Goal: Task Accomplishment & Management: Use online tool/utility

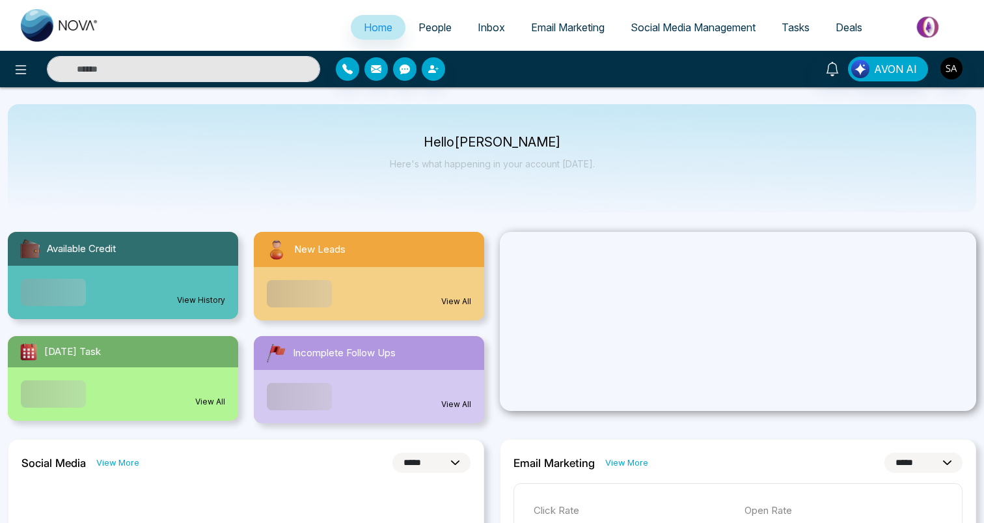
select select "*"
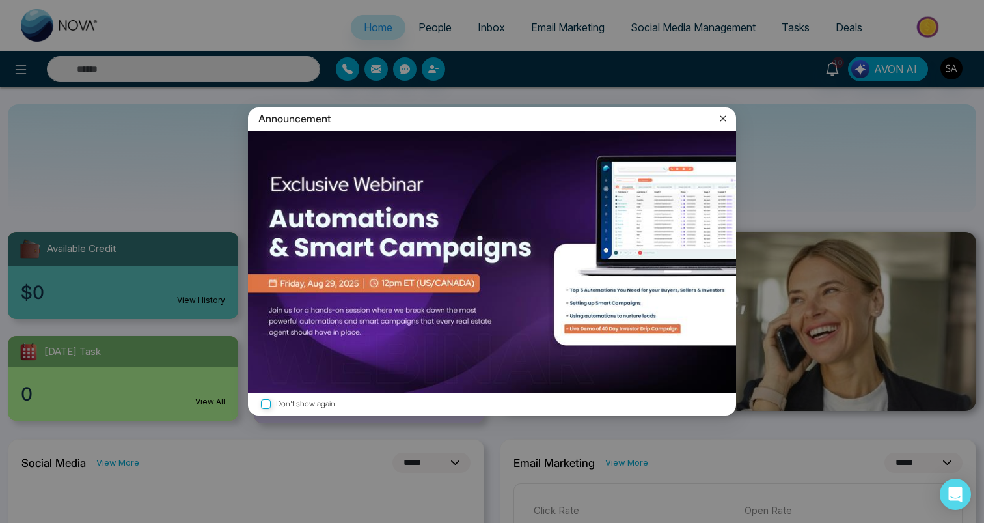
click at [428, 33] on div "Announcement Don't show again" at bounding box center [492, 261] width 984 height 523
click at [727, 114] on icon at bounding box center [723, 118] width 13 height 13
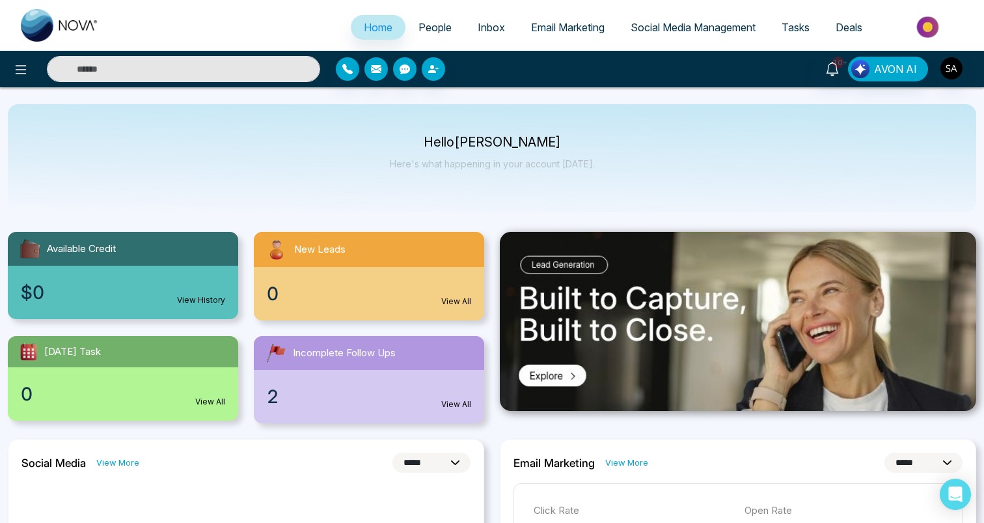
click at [426, 24] on span "People" at bounding box center [435, 27] width 33 height 13
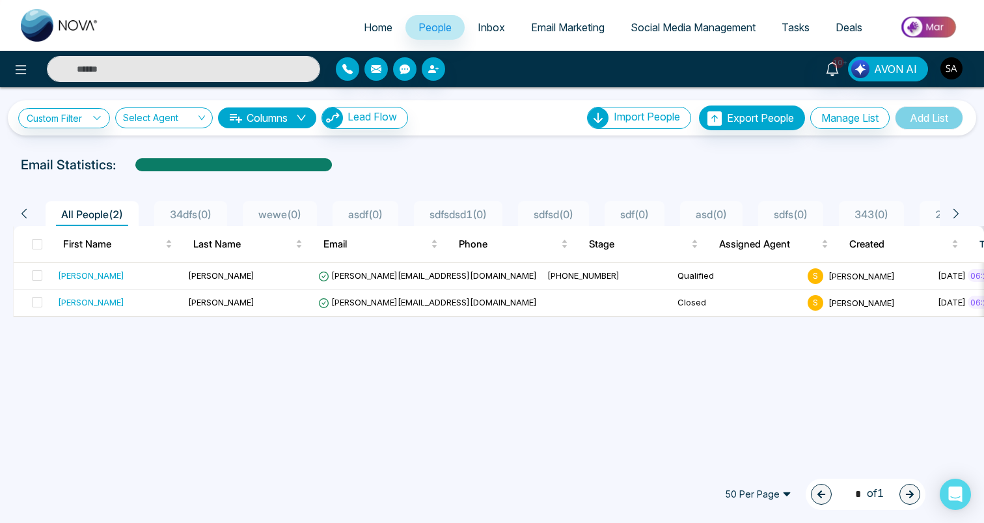
click at [196, 209] on span "34dfs ( 0 )" at bounding box center [191, 214] width 52 height 13
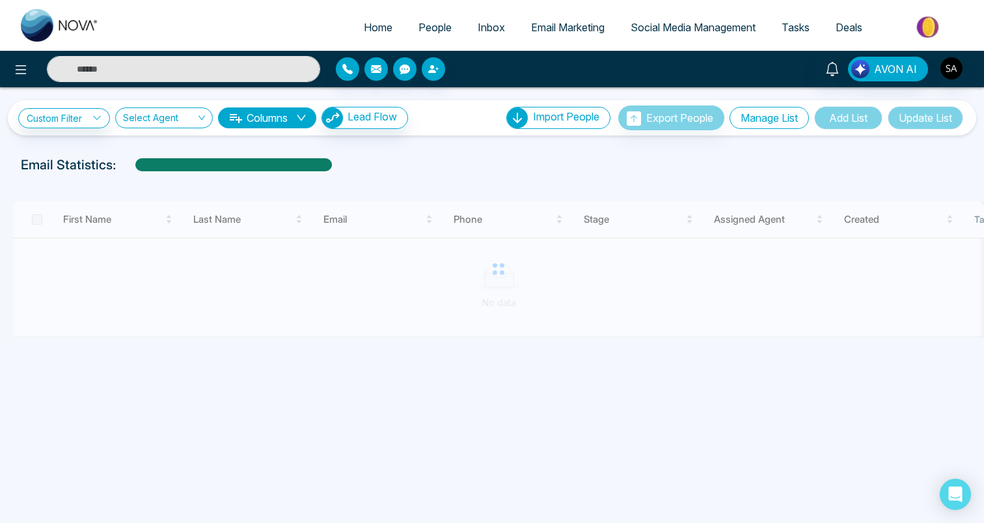
click at [793, 116] on button "Manage List" at bounding box center [769, 118] width 79 height 22
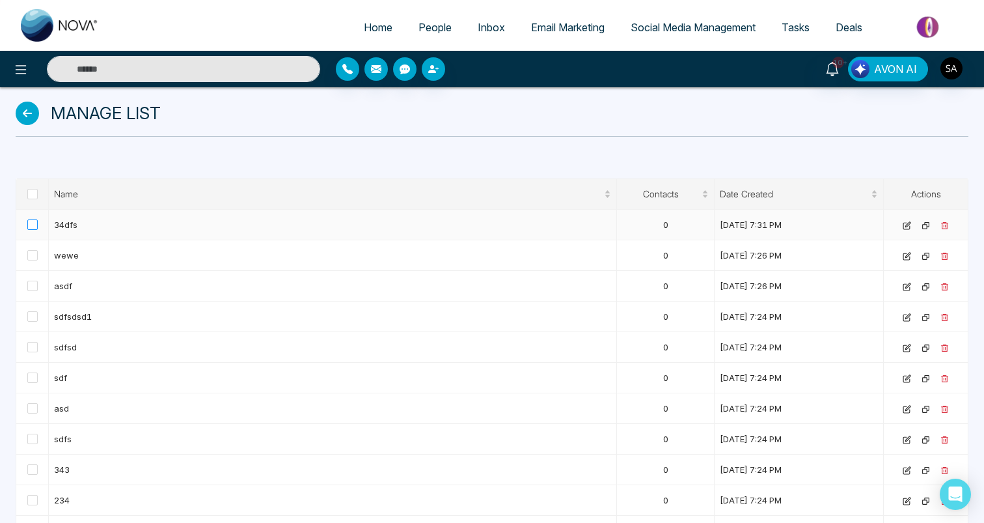
click at [33, 227] on span at bounding box center [32, 224] width 10 height 10
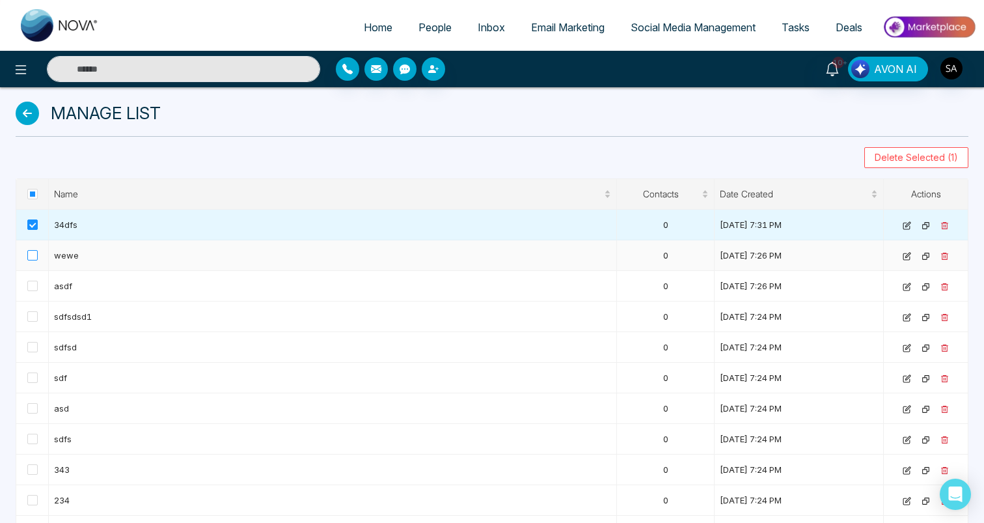
click at [33, 253] on span at bounding box center [32, 255] width 10 height 10
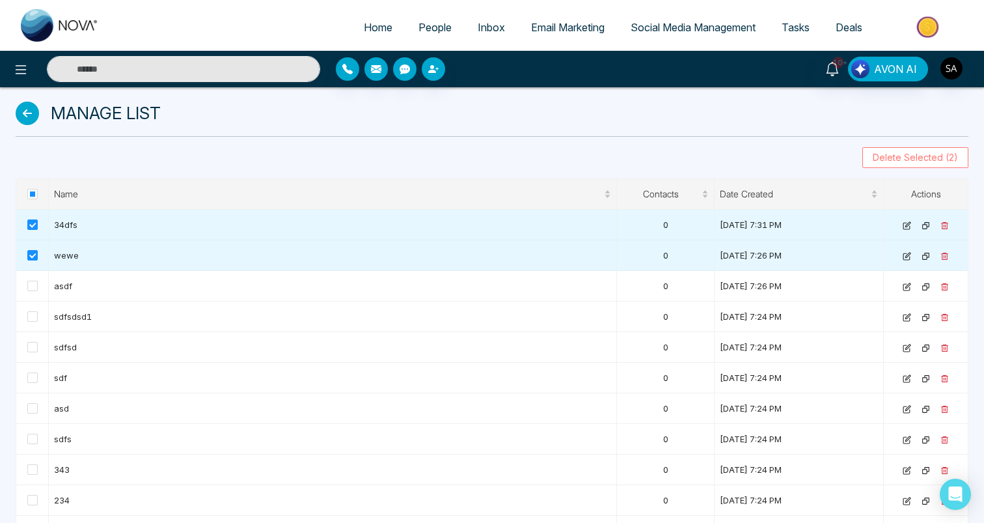
click at [917, 157] on span "Delete Selected (2)" at bounding box center [915, 157] width 85 height 14
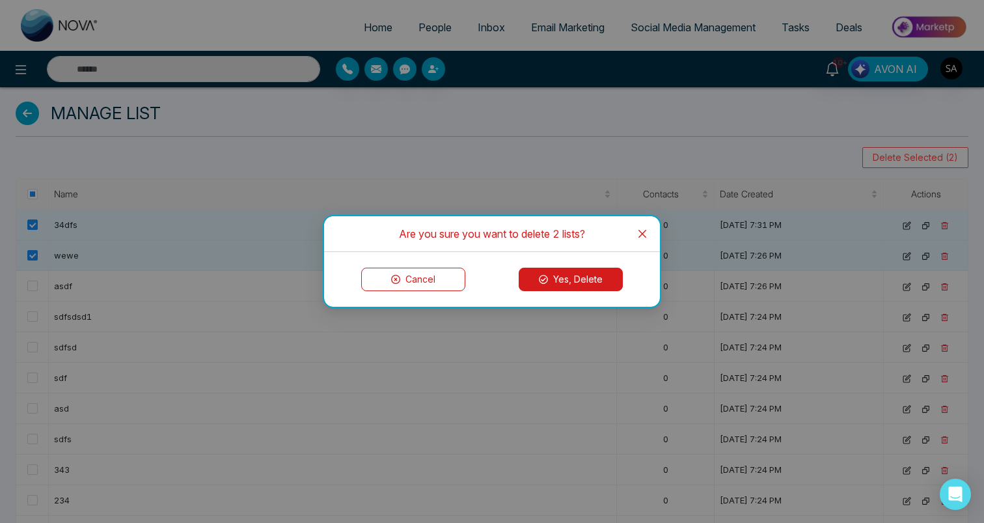
click at [567, 279] on button "Yes, Delete" at bounding box center [571, 279] width 104 height 23
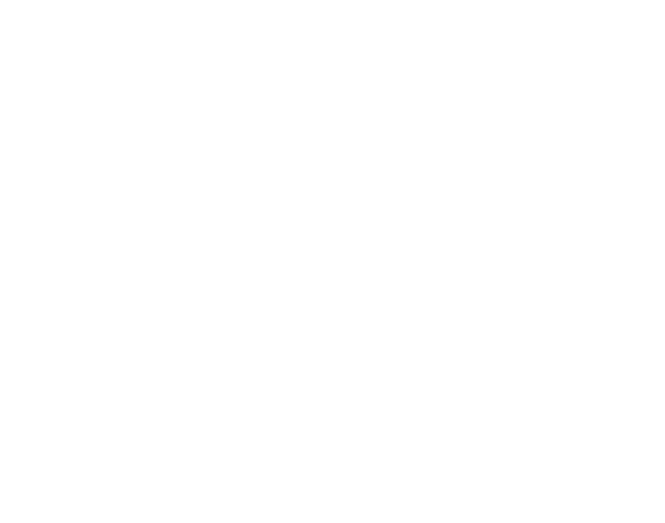
select select "*"
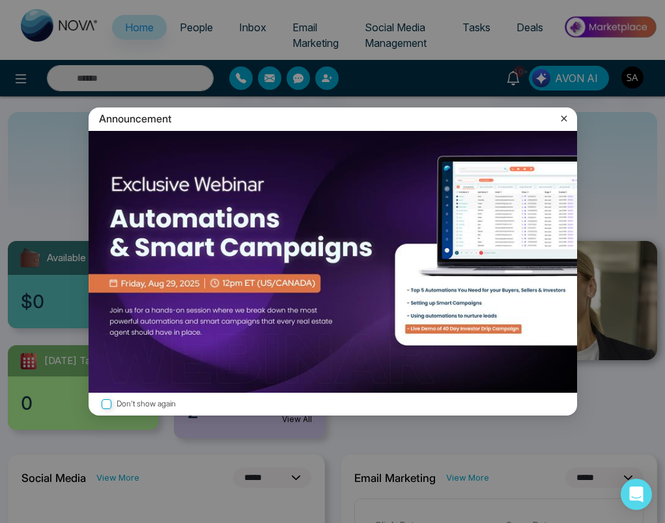
click at [565, 111] on div "Announcement" at bounding box center [333, 118] width 488 height 23
click at [565, 116] on icon at bounding box center [564, 119] width 6 height 6
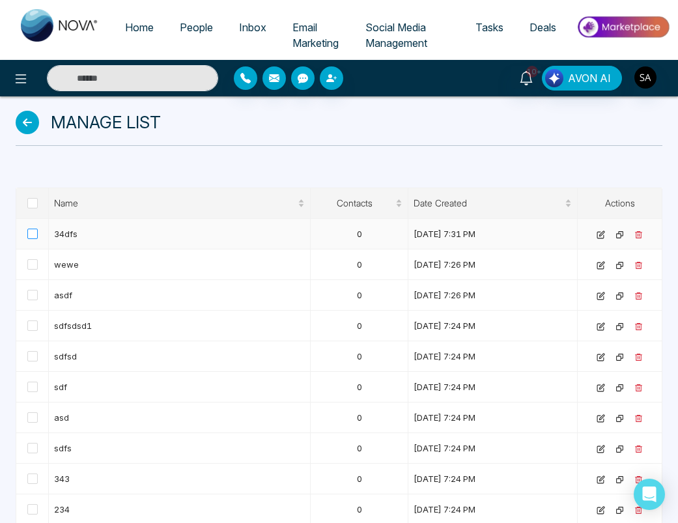
click at [31, 230] on span at bounding box center [32, 234] width 10 height 10
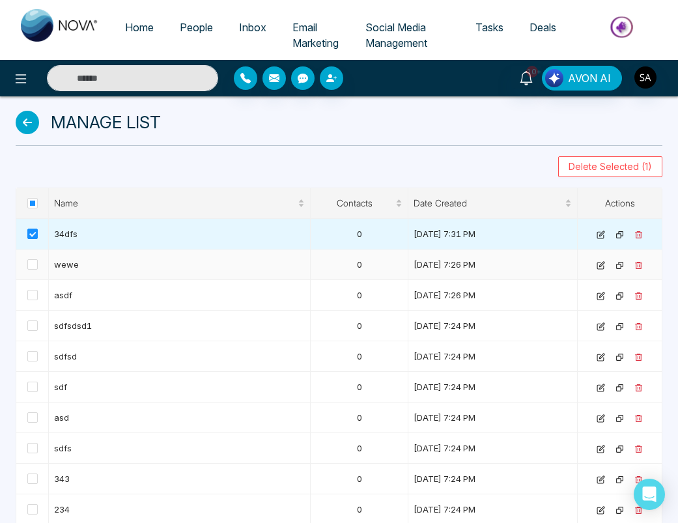
click at [31, 273] on td at bounding box center [32, 264] width 33 height 31
click at [33, 264] on span at bounding box center [32, 264] width 10 height 10
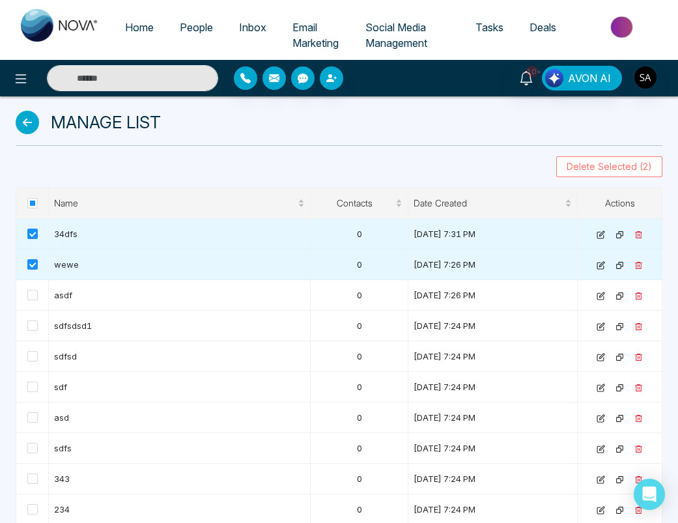
click at [589, 171] on span "Delete Selected (2)" at bounding box center [608, 167] width 85 height 14
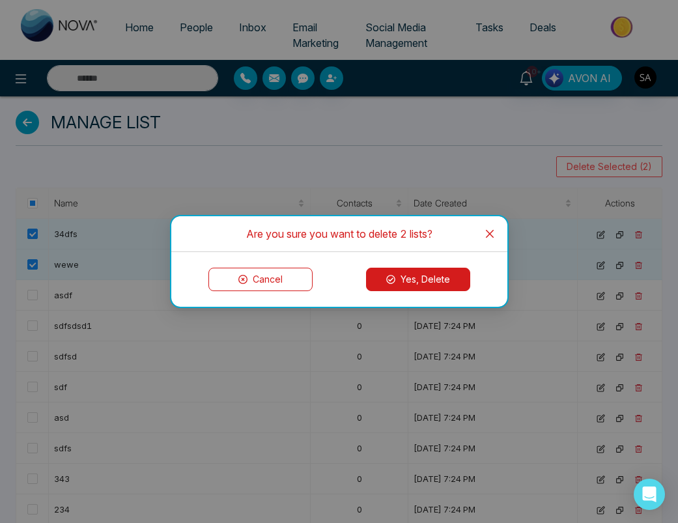
click at [448, 279] on button "Yes, Delete" at bounding box center [418, 279] width 104 height 23
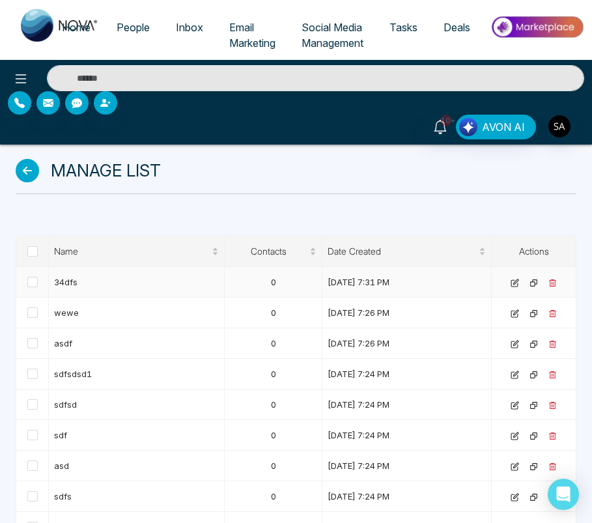
click at [38, 281] on td at bounding box center [32, 282] width 33 height 31
click at [36, 281] on span at bounding box center [32, 282] width 10 height 10
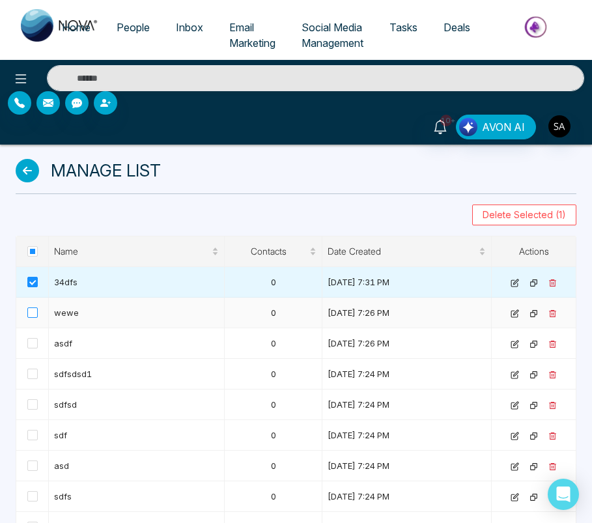
click at [33, 309] on span at bounding box center [32, 312] width 10 height 10
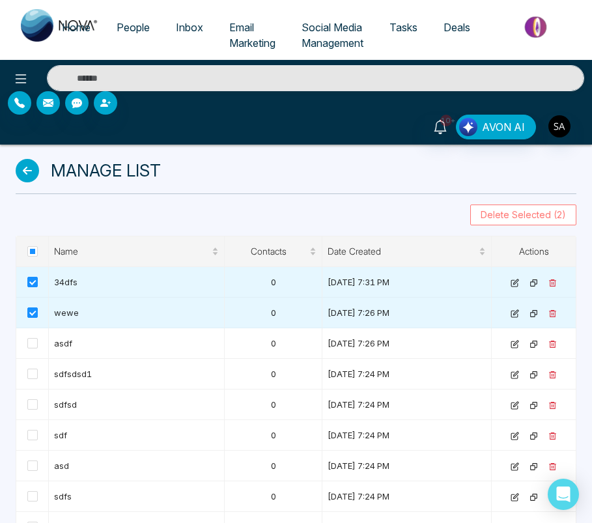
click at [497, 217] on span "Delete Selected (2)" at bounding box center [522, 215] width 85 height 14
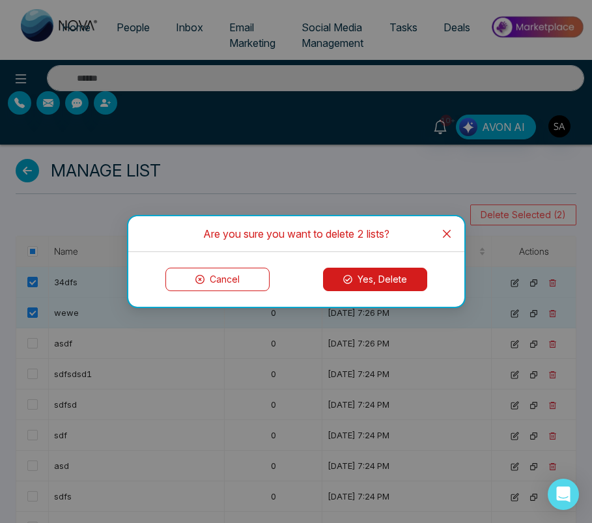
click at [370, 283] on button "Yes, Delete" at bounding box center [375, 279] width 104 height 23
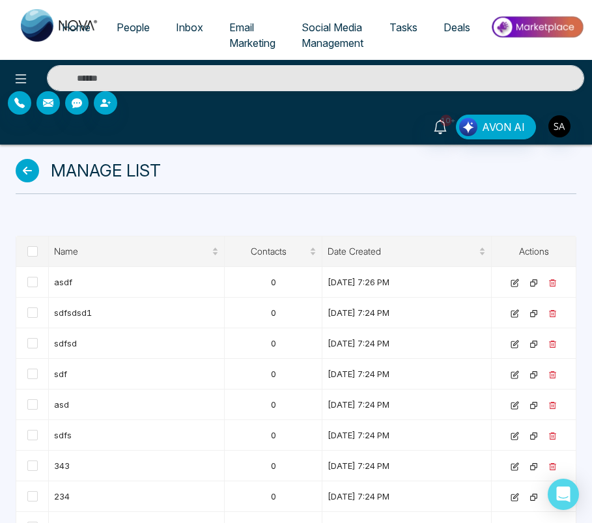
click at [134, 33] on link "People" at bounding box center [133, 27] width 59 height 25
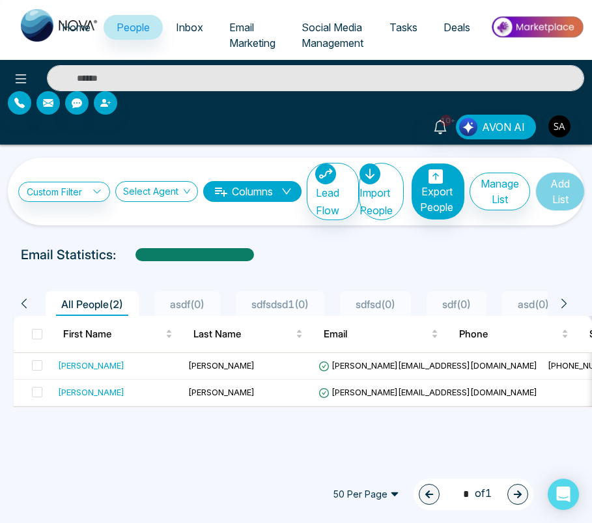
click at [491, 258] on div "Email Statistics:" at bounding box center [296, 255] width 550 height 20
click at [536, 436] on div "**********" at bounding box center [296, 261] width 592 height 523
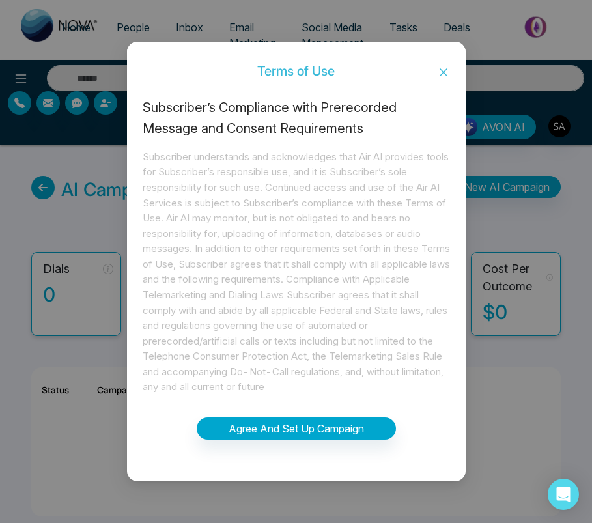
click at [443, 70] on icon "close" at bounding box center [443, 72] width 8 height 8
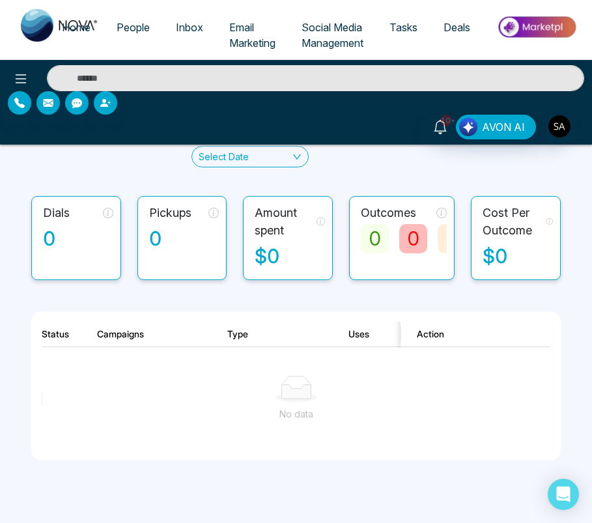
click at [395, 330] on th "Uses" at bounding box center [413, 334] width 163 height 25
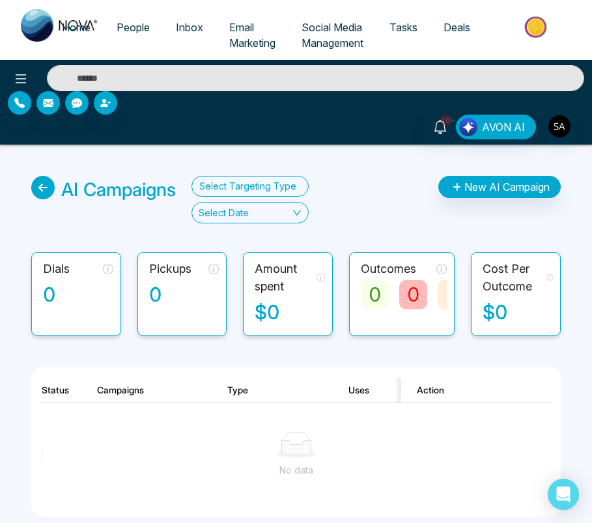
click at [421, 206] on div "Select Targeting Type Select Date New AI Campaign" at bounding box center [375, 199] width 369 height 47
click at [332, 219] on div "Select Targeting Type Select Date" at bounding box center [304, 199] width 226 height 47
click at [466, 181] on button "New AI Campaign" at bounding box center [499, 187] width 122 height 22
